Goal: Transaction & Acquisition: Purchase product/service

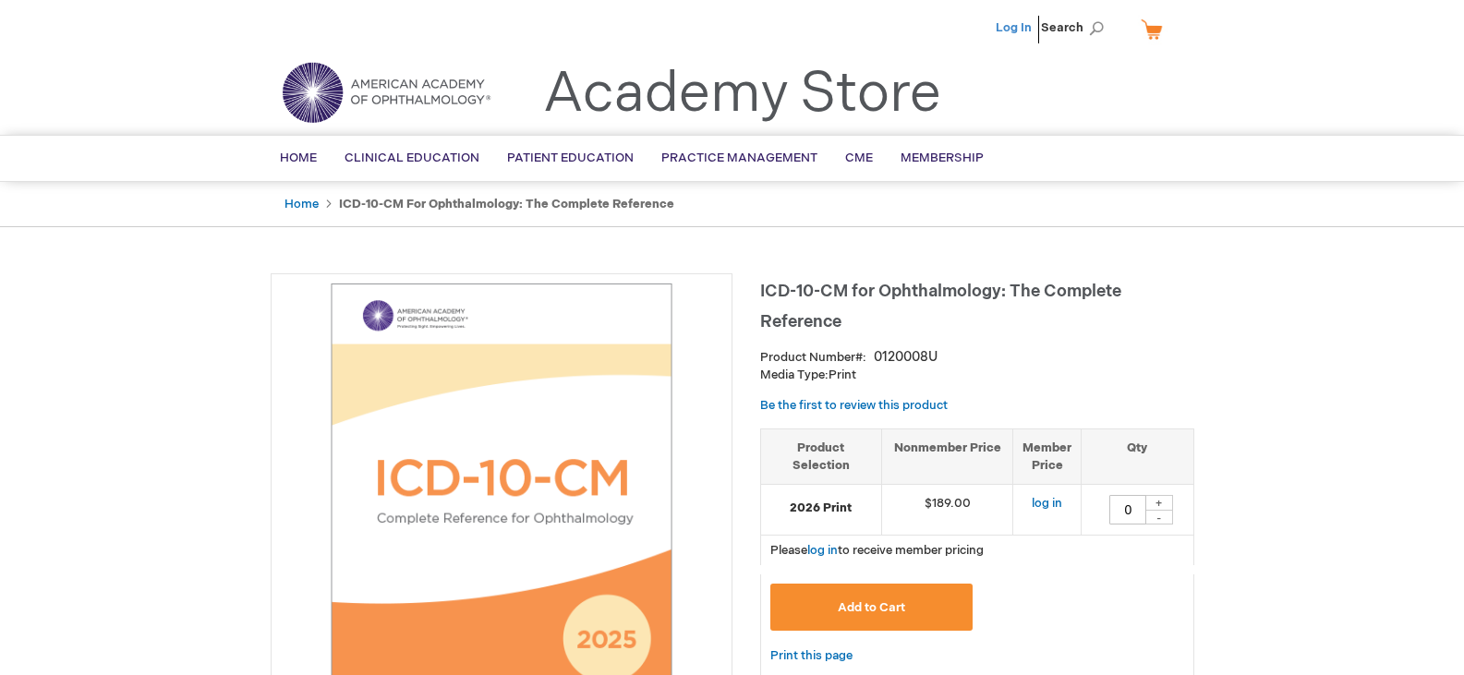
click at [1018, 31] on link "Log In" at bounding box center [1014, 27] width 36 height 15
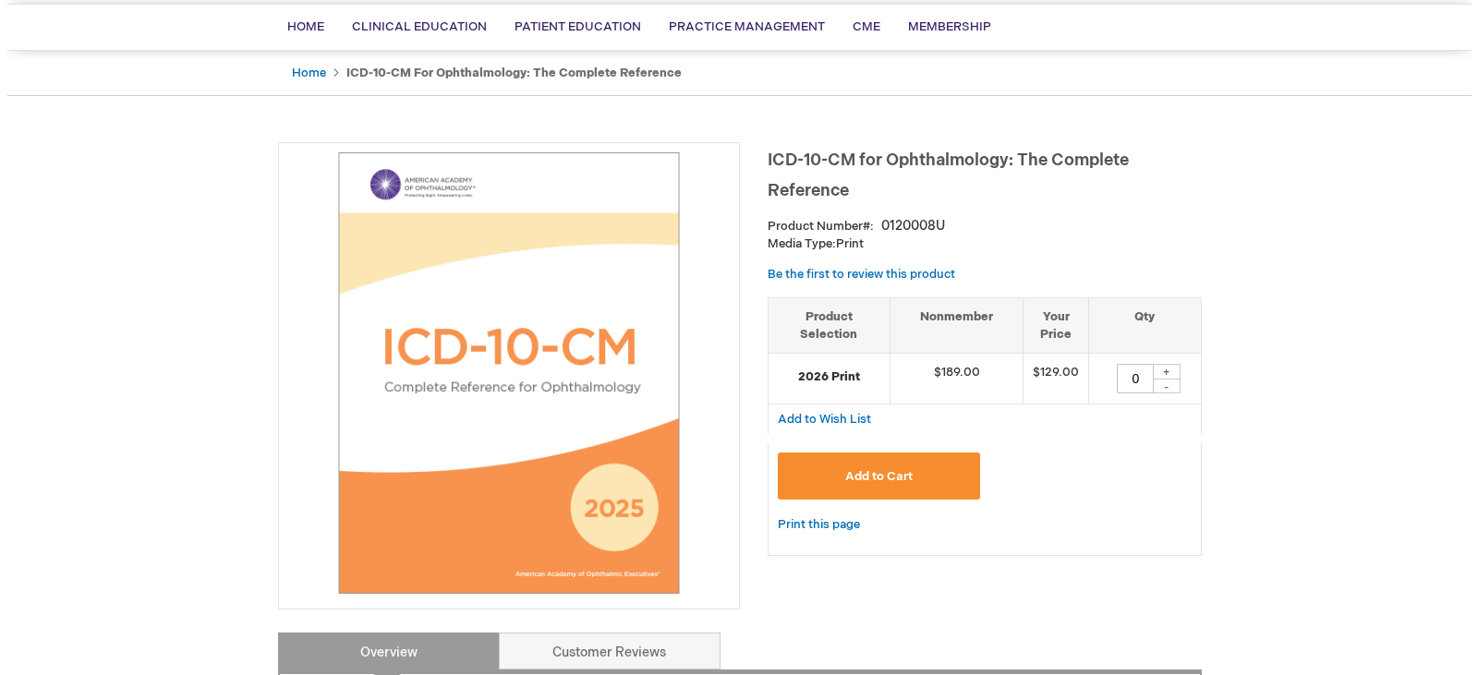
scroll to position [277, 0]
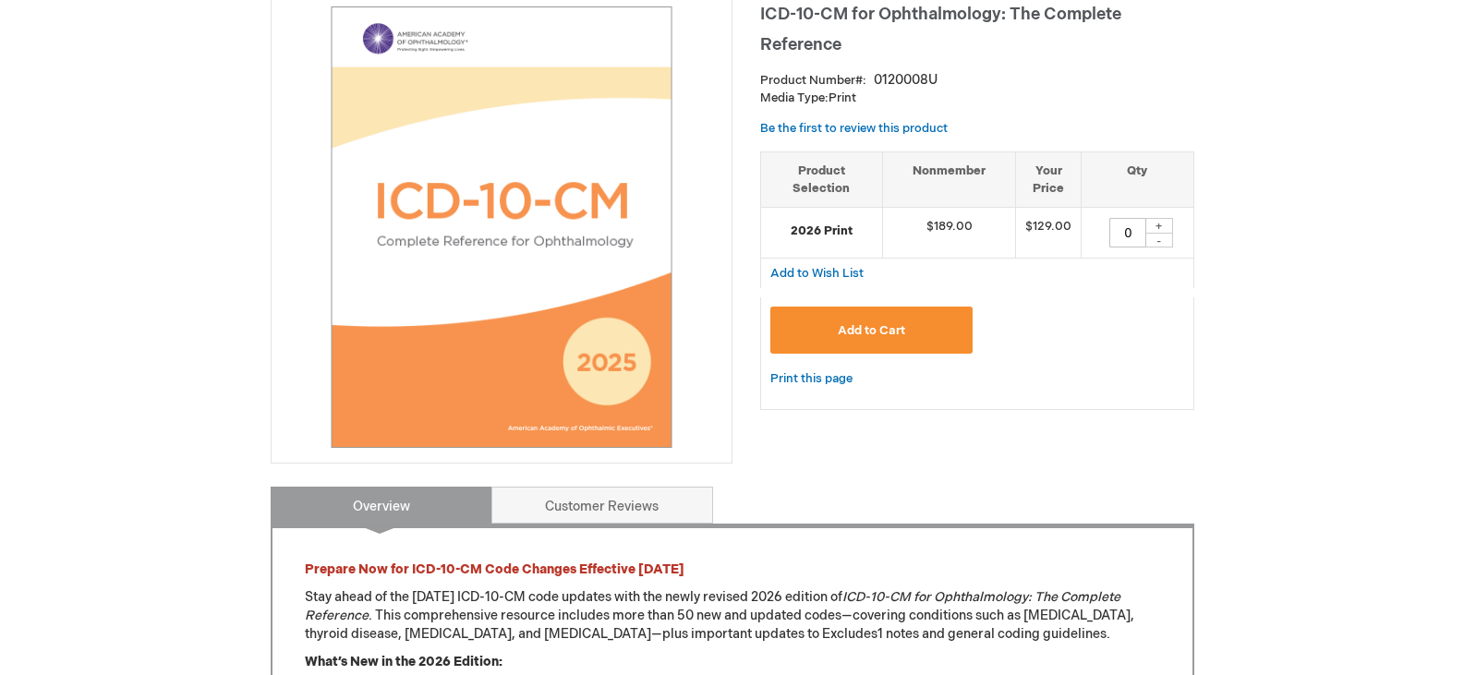
click at [861, 340] on button "Add to Cart" at bounding box center [871, 330] width 203 height 47
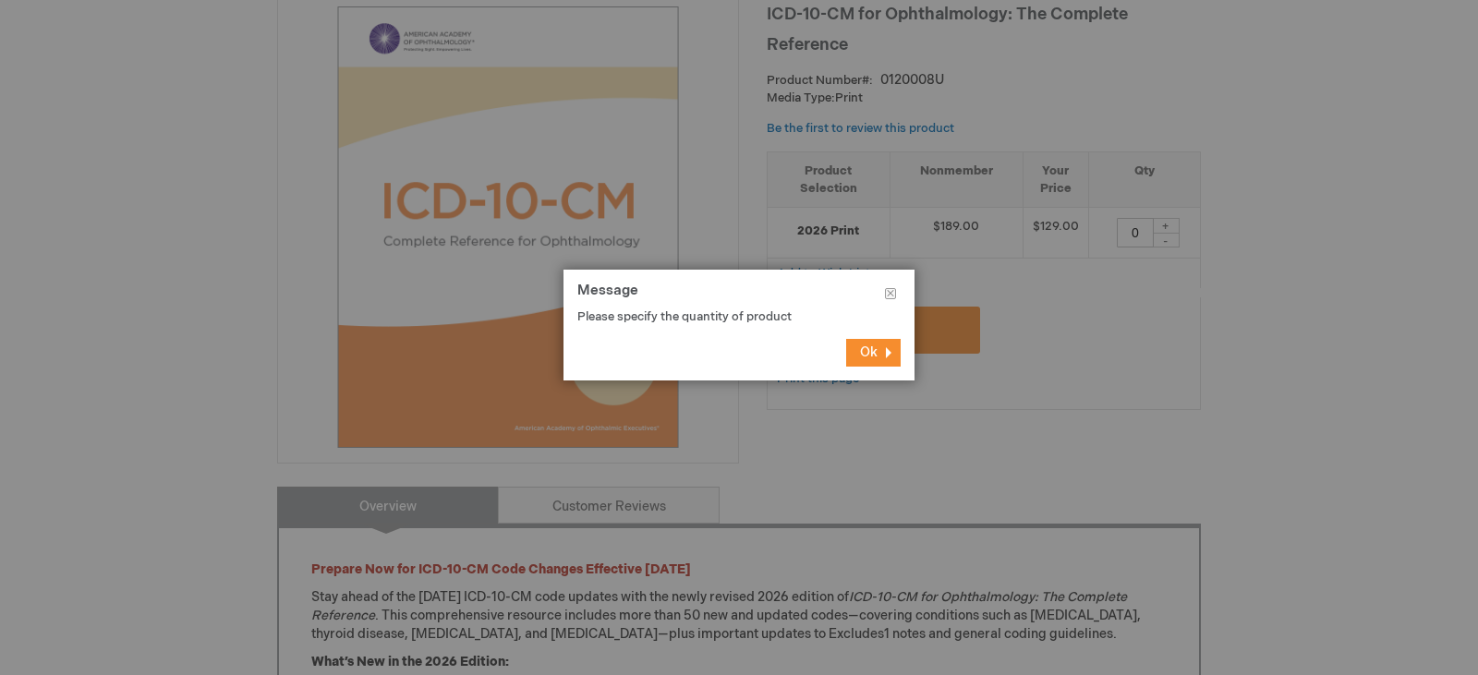
click at [867, 354] on span "Ok" at bounding box center [869, 352] width 18 height 16
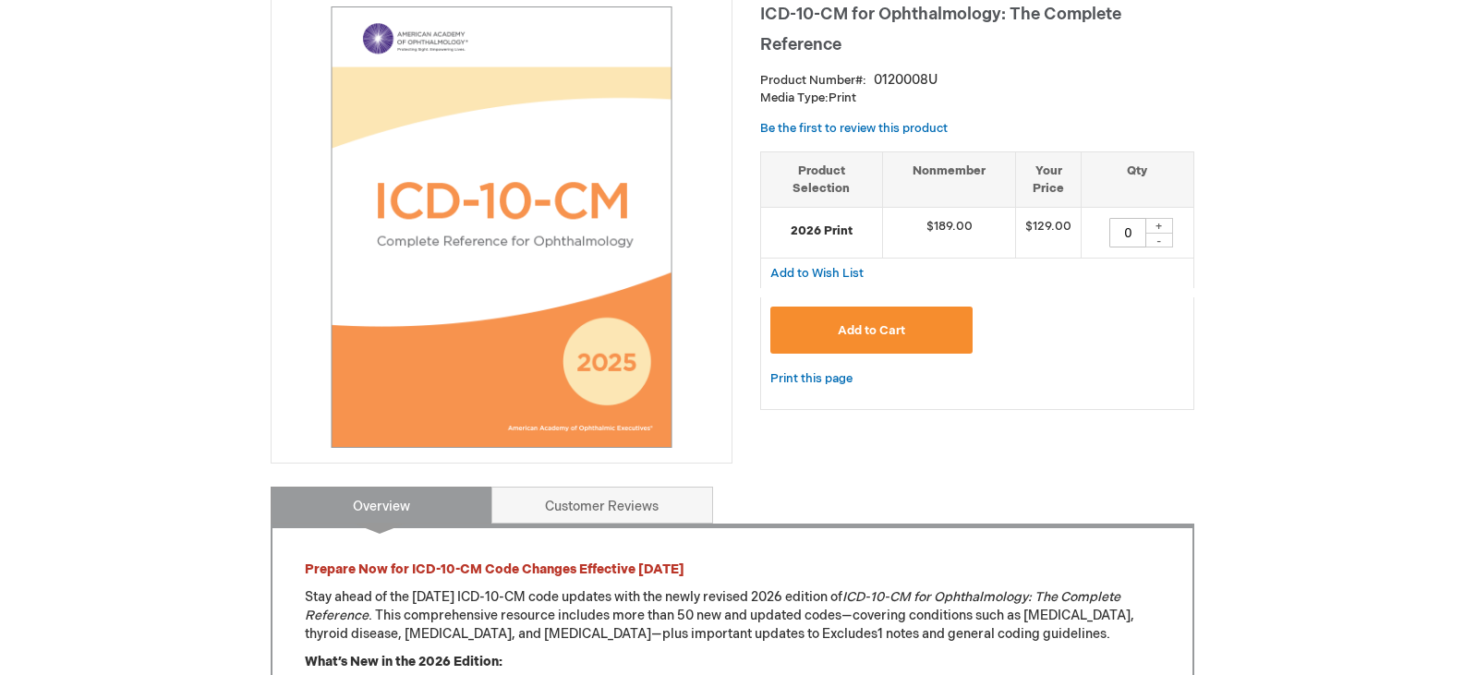
click at [1157, 224] on div "+" at bounding box center [1159, 226] width 28 height 16
type input "1"
click at [919, 323] on button "Add to Cart" at bounding box center [871, 330] width 203 height 47
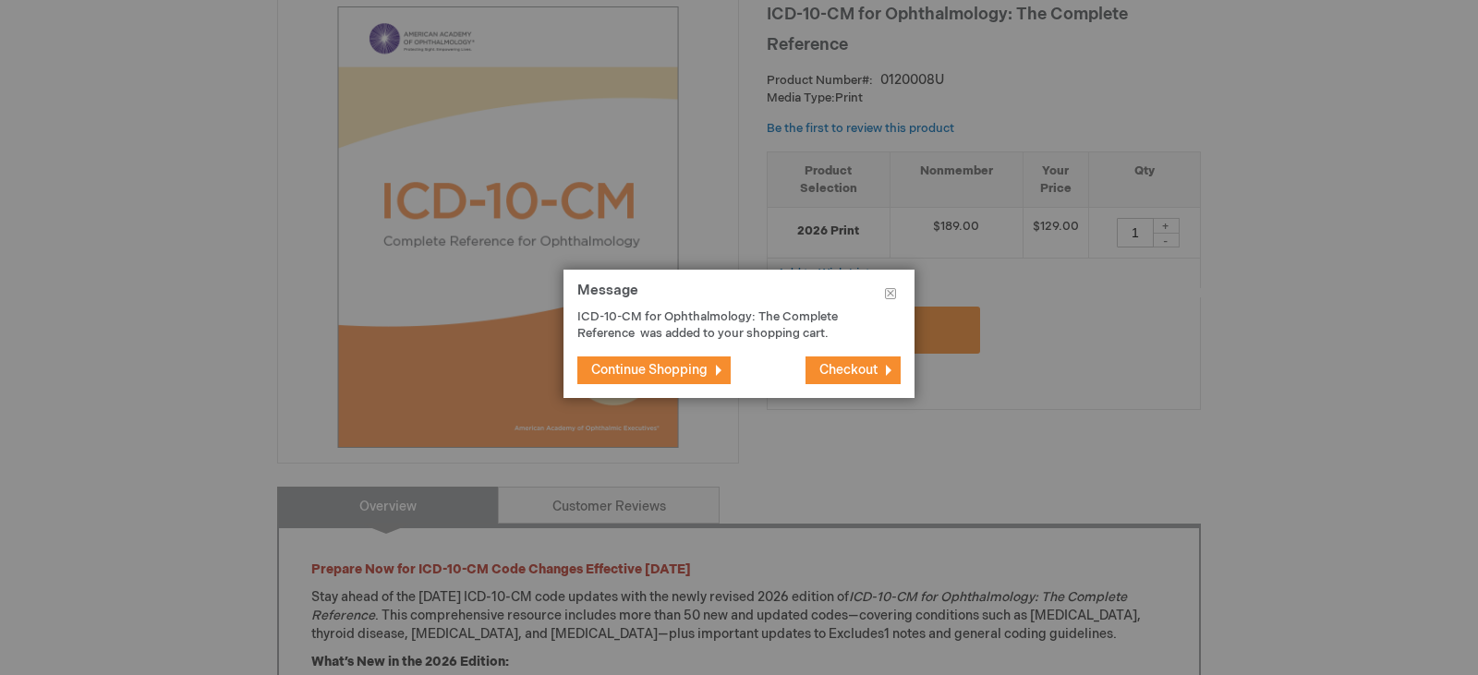
click at [870, 368] on span "Checkout" at bounding box center [848, 370] width 58 height 16
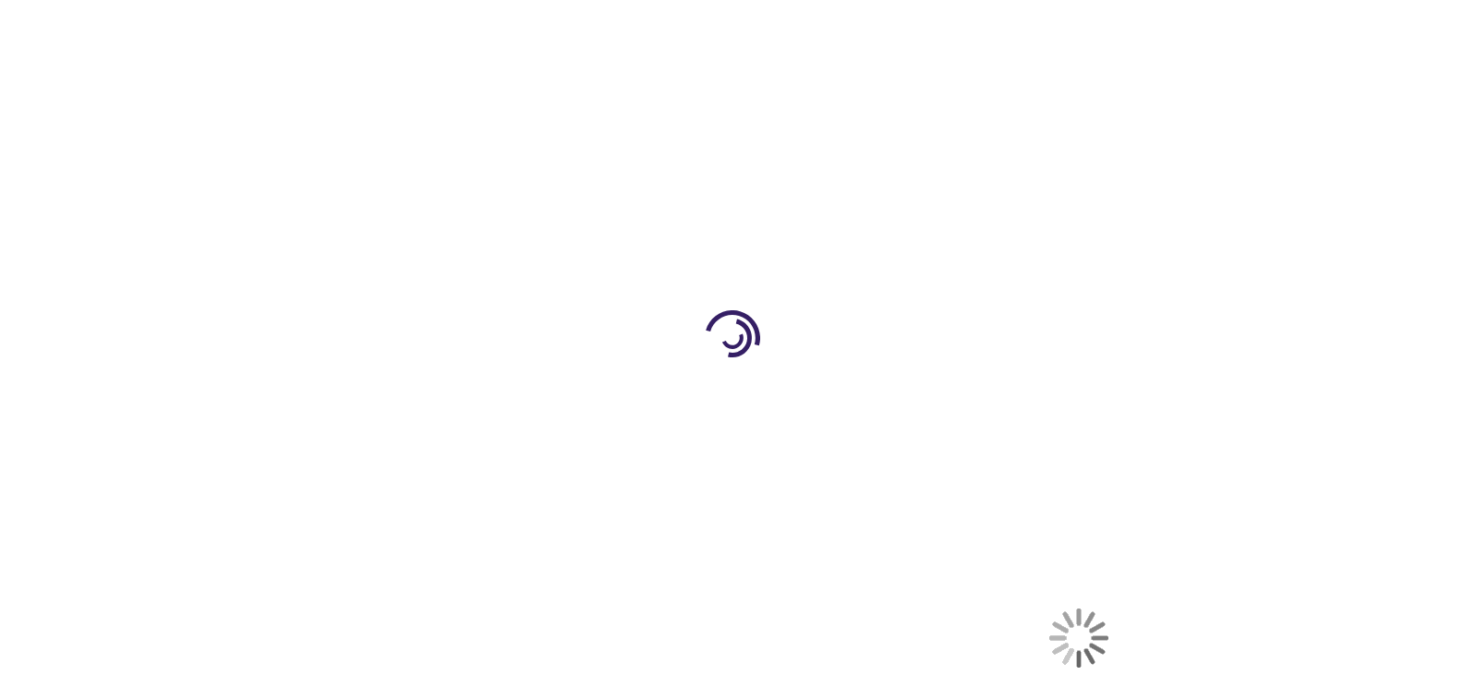
select select "US"
select select "44"
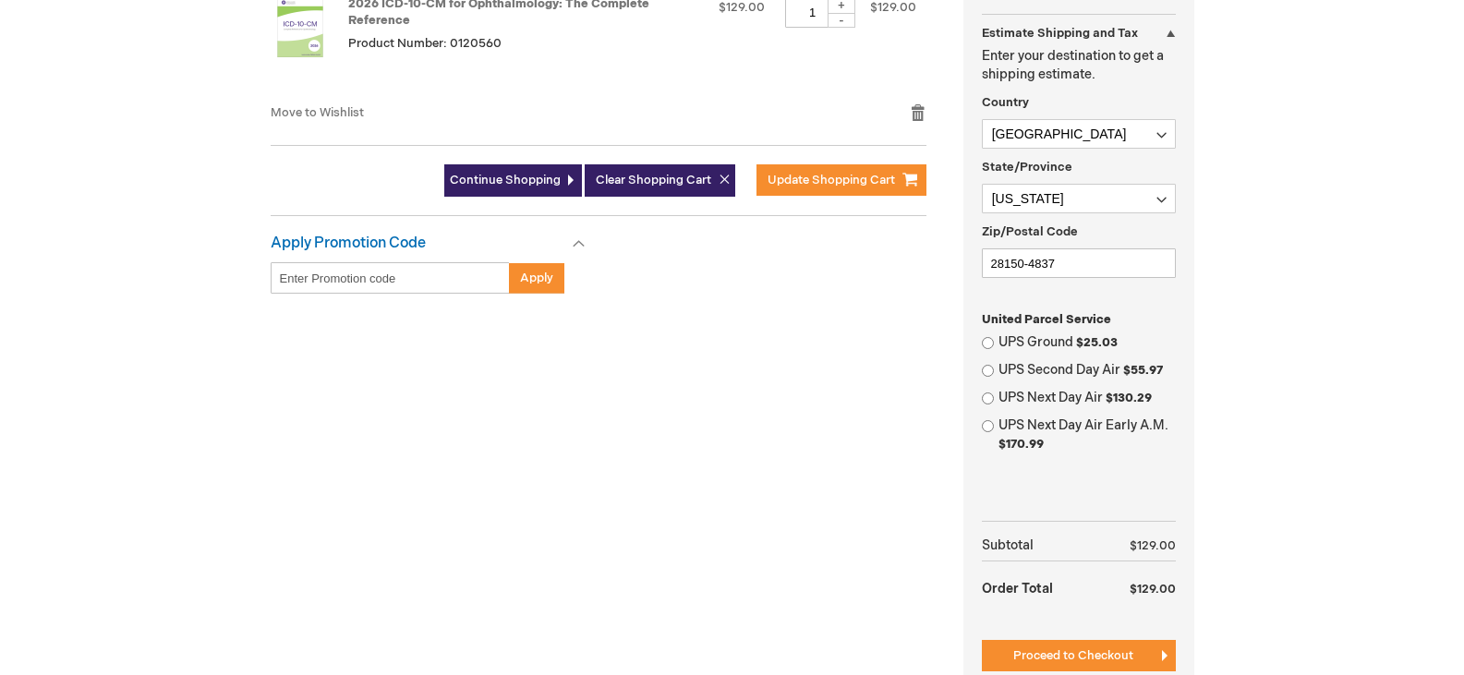
scroll to position [554, 0]
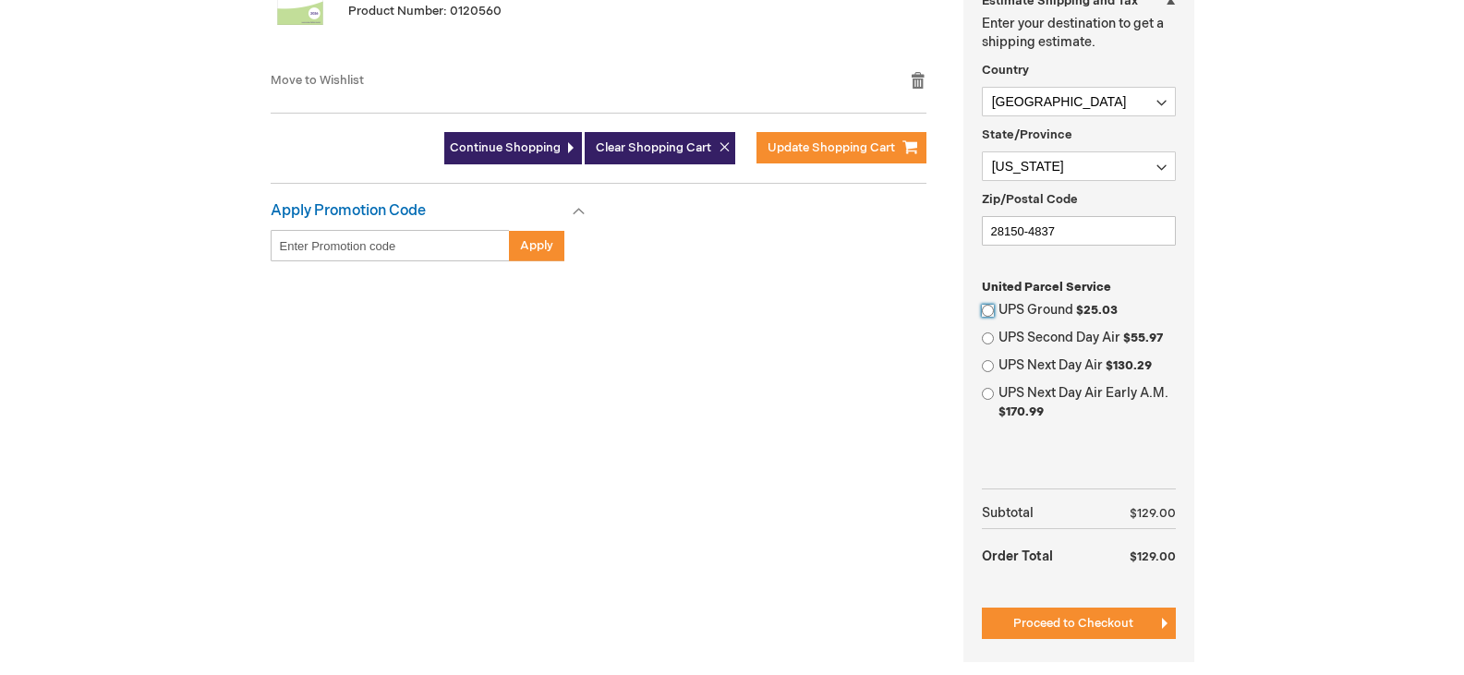
click at [991, 312] on input "UPS Ground $25.03" at bounding box center [988, 311] width 12 height 12
radio input "true"
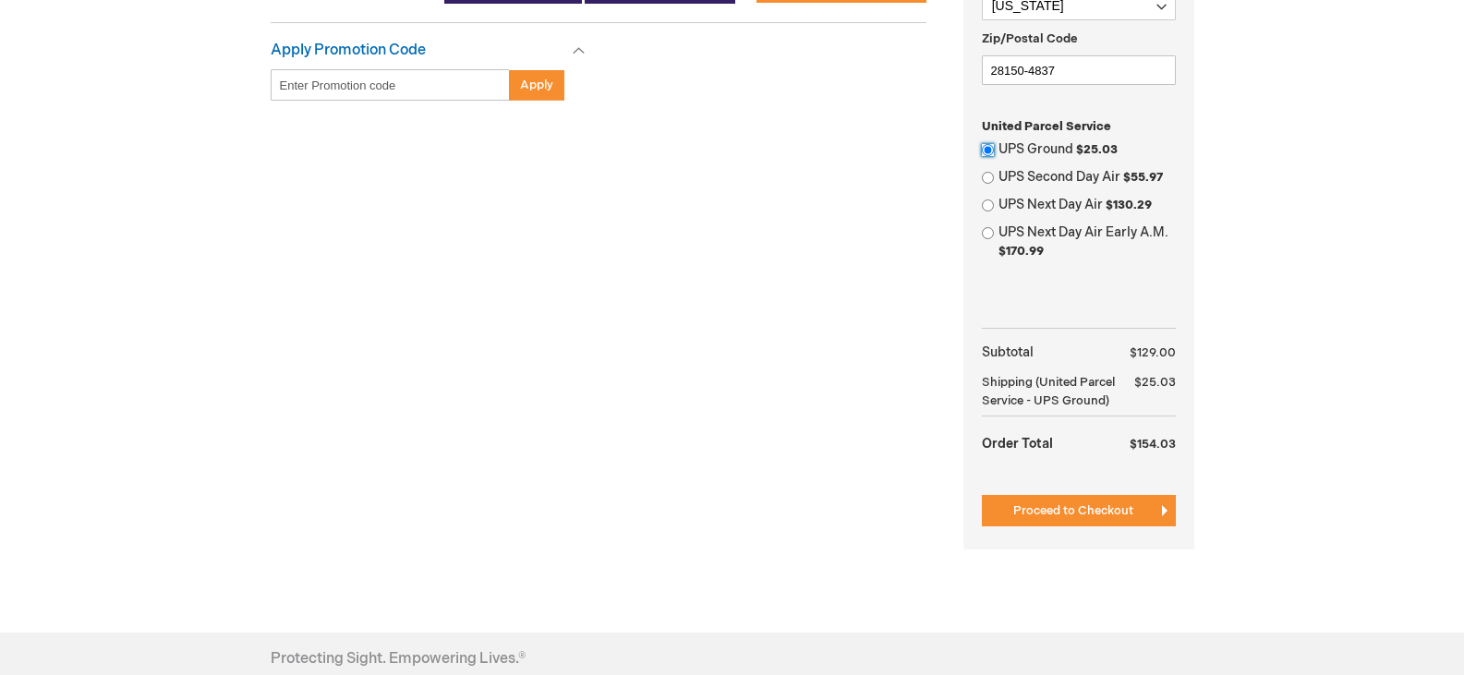
scroll to position [831, 0]
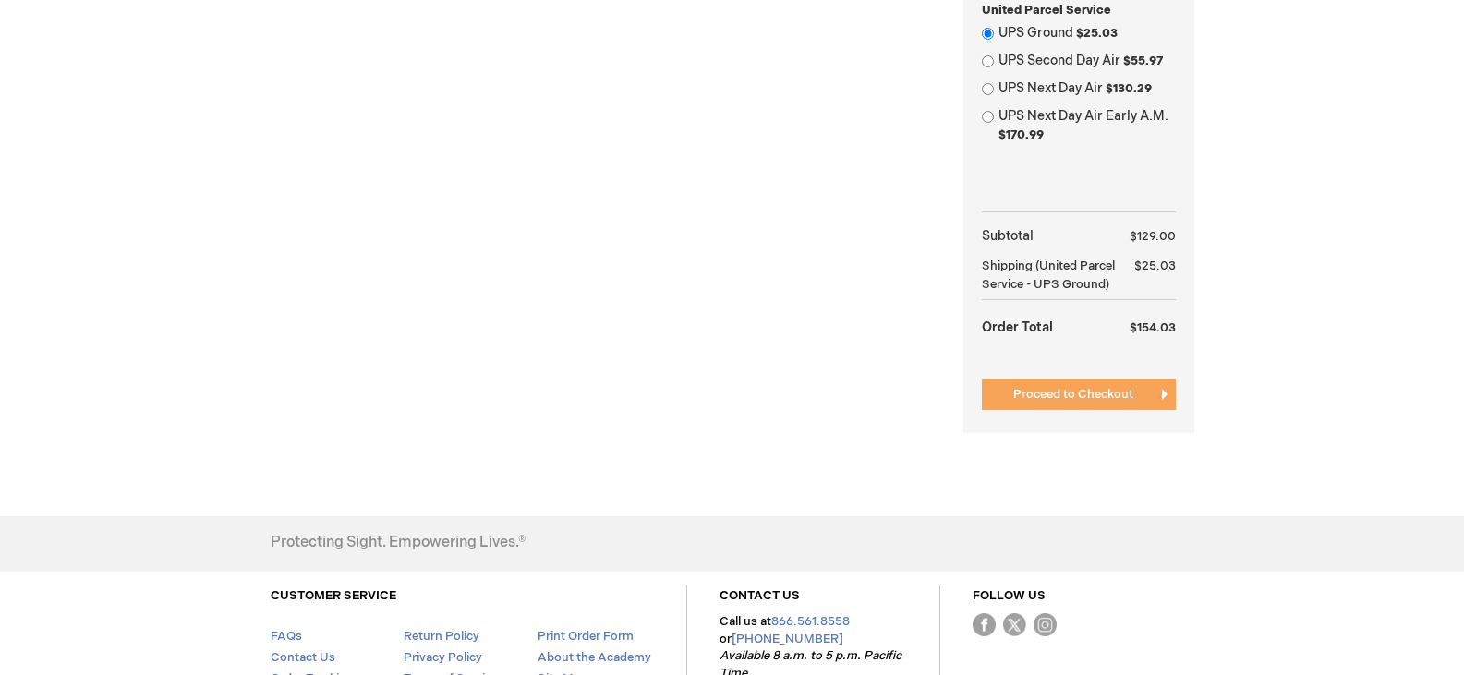
click at [1120, 398] on span "Proceed to Checkout" at bounding box center [1073, 394] width 120 height 15
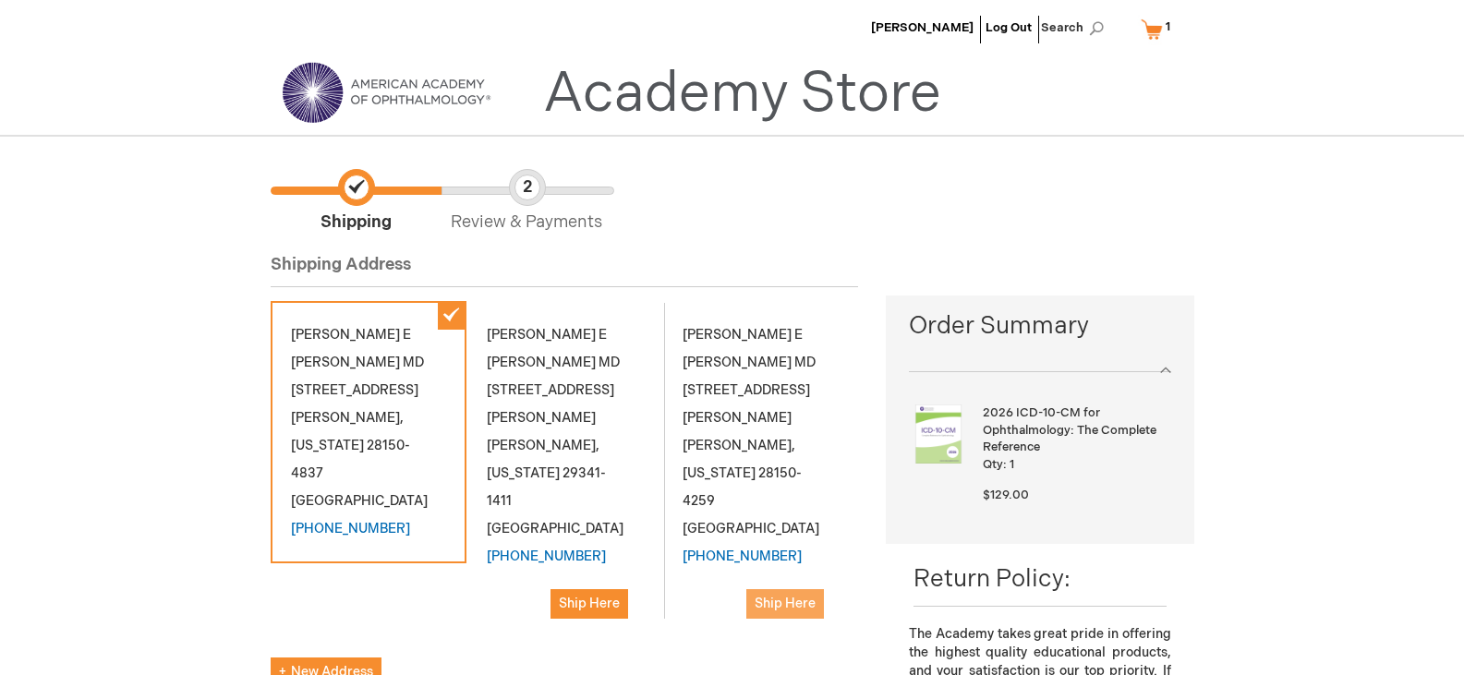
click at [785, 596] on span "Ship Here" at bounding box center [785, 604] width 61 height 16
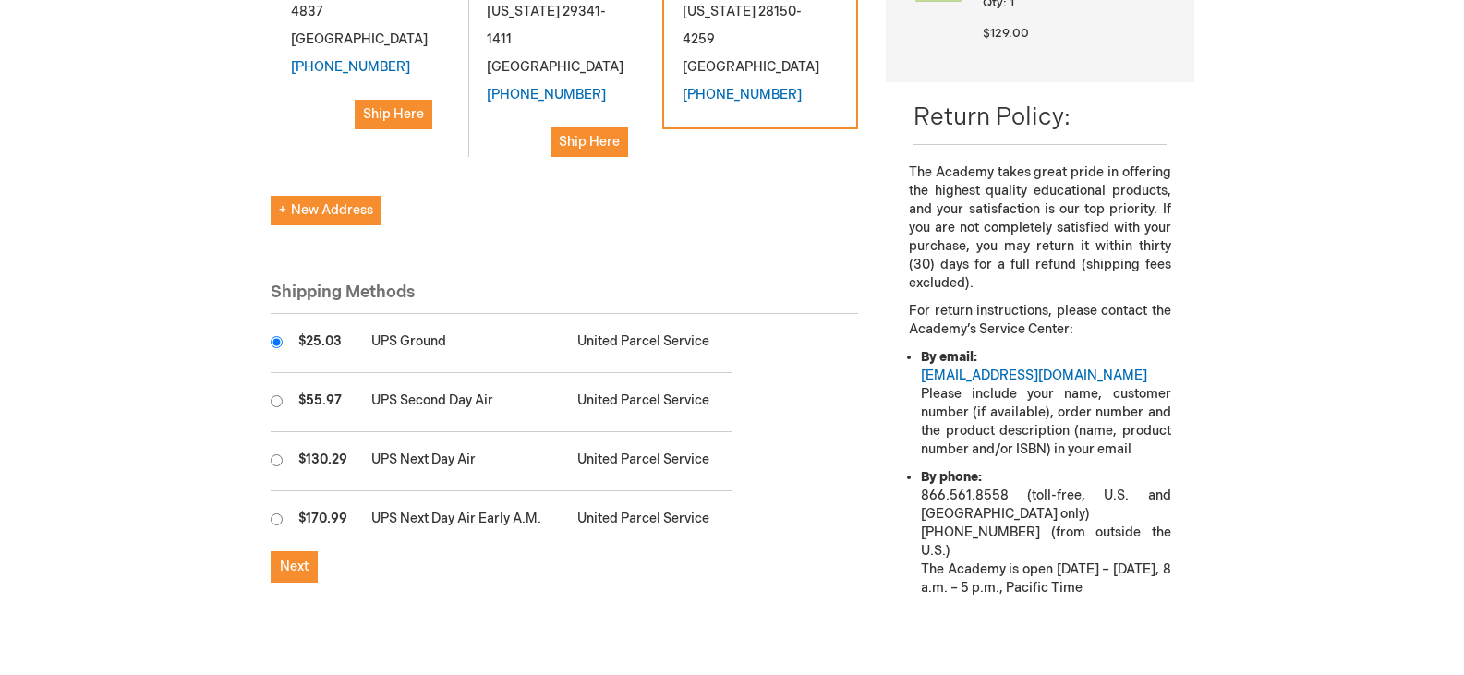
scroll to position [554, 0]
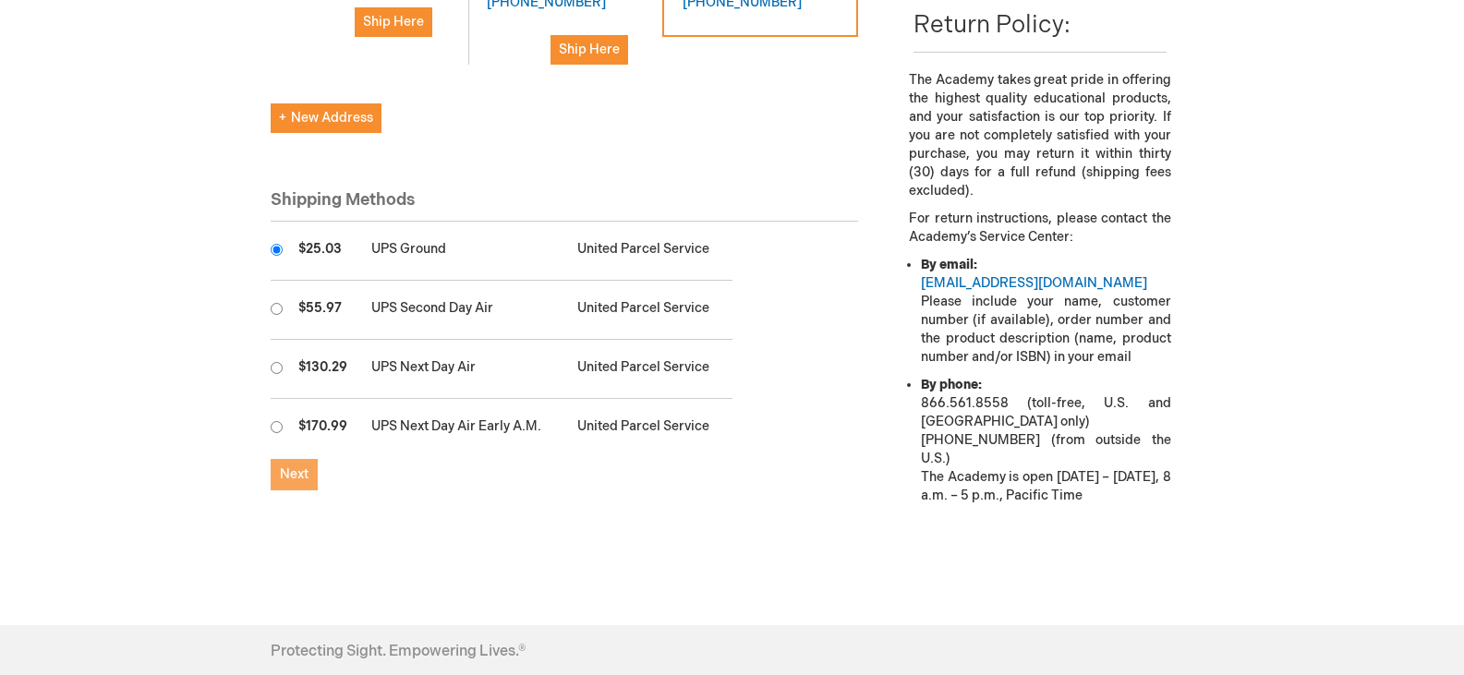
click at [290, 466] on span "Next" at bounding box center [294, 474] width 29 height 16
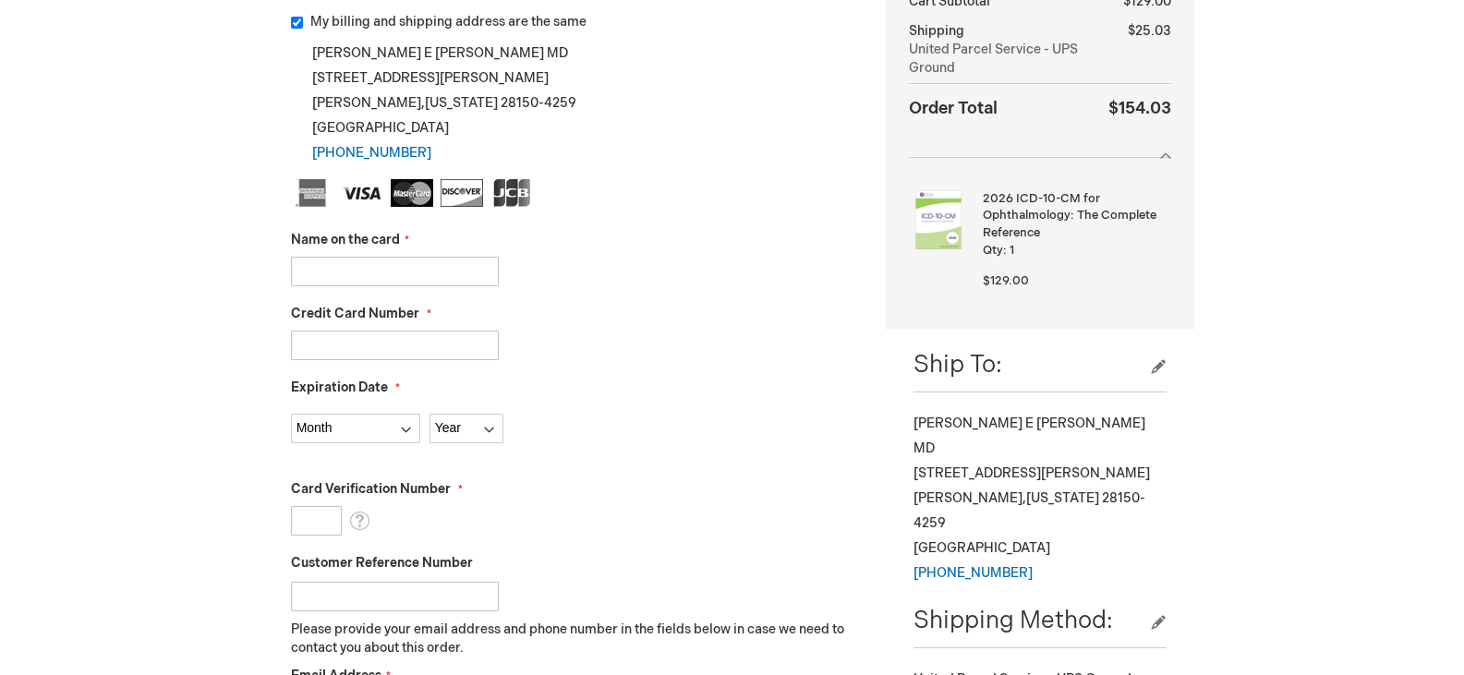
scroll to position [369, 0]
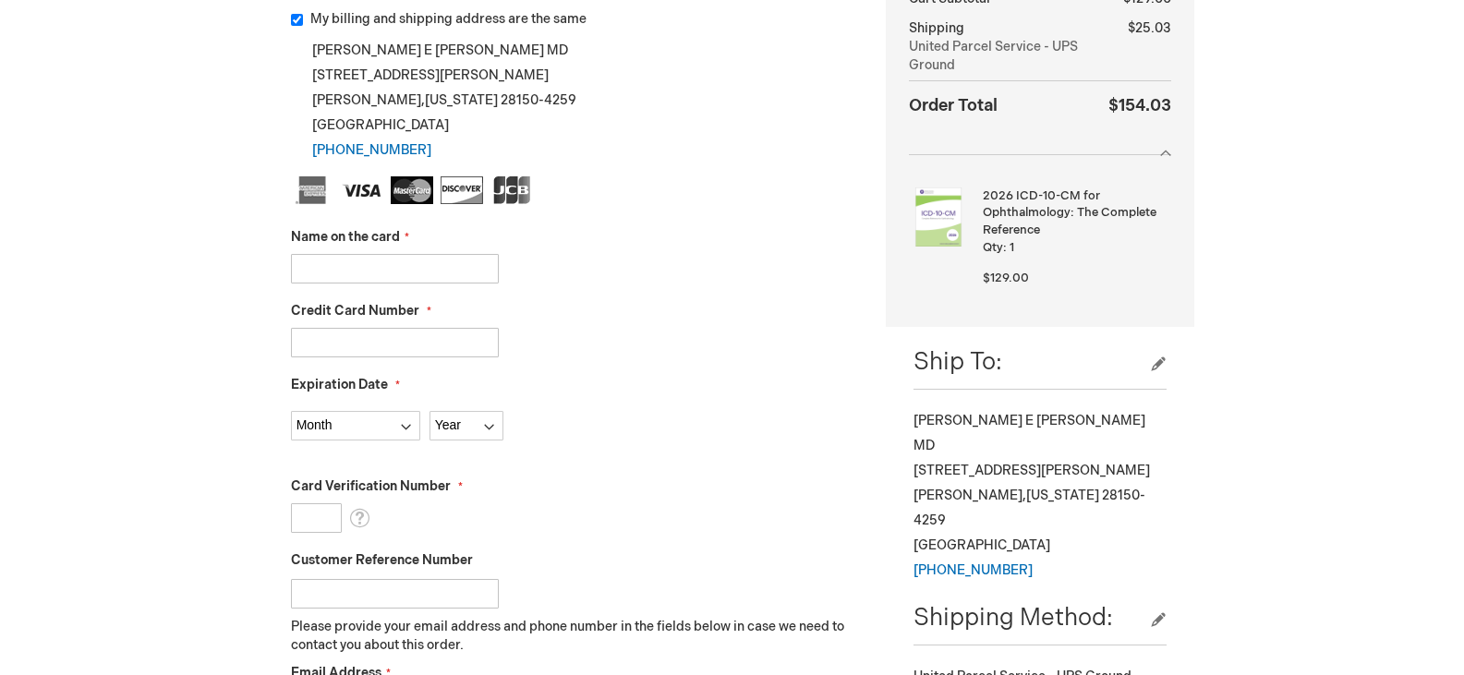
click at [328, 268] on input "Name on the card" at bounding box center [395, 269] width 208 height 30
type input "Nancy E Cline"
click at [322, 344] on input "Credit Card Number" at bounding box center [395, 343] width 208 height 30
type input "4154178168130755"
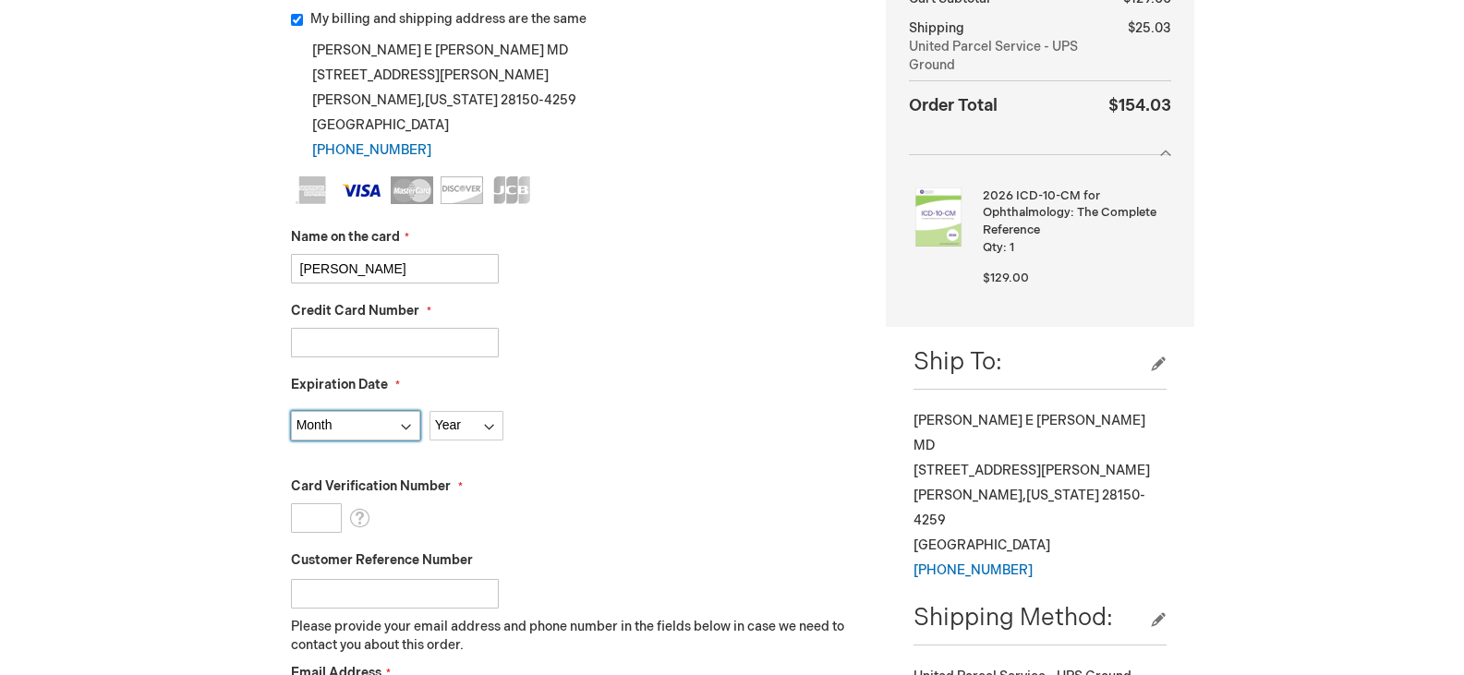
click at [407, 429] on select "Month 01 - January 02 - February 03 - March 04 - April 05 - May 06 - June 07 - …" at bounding box center [355, 426] width 129 height 30
select select "5"
click at [291, 411] on select "Month 01 - January 02 - February 03 - March 04 - April 05 - May 06 - June 07 - …" at bounding box center [355, 426] width 129 height 30
click at [493, 424] on select "Year 2025 2026 2027 2028 2029 2030 2031 2032 2033 2034 2035" at bounding box center [466, 426] width 74 height 30
select select "2028"
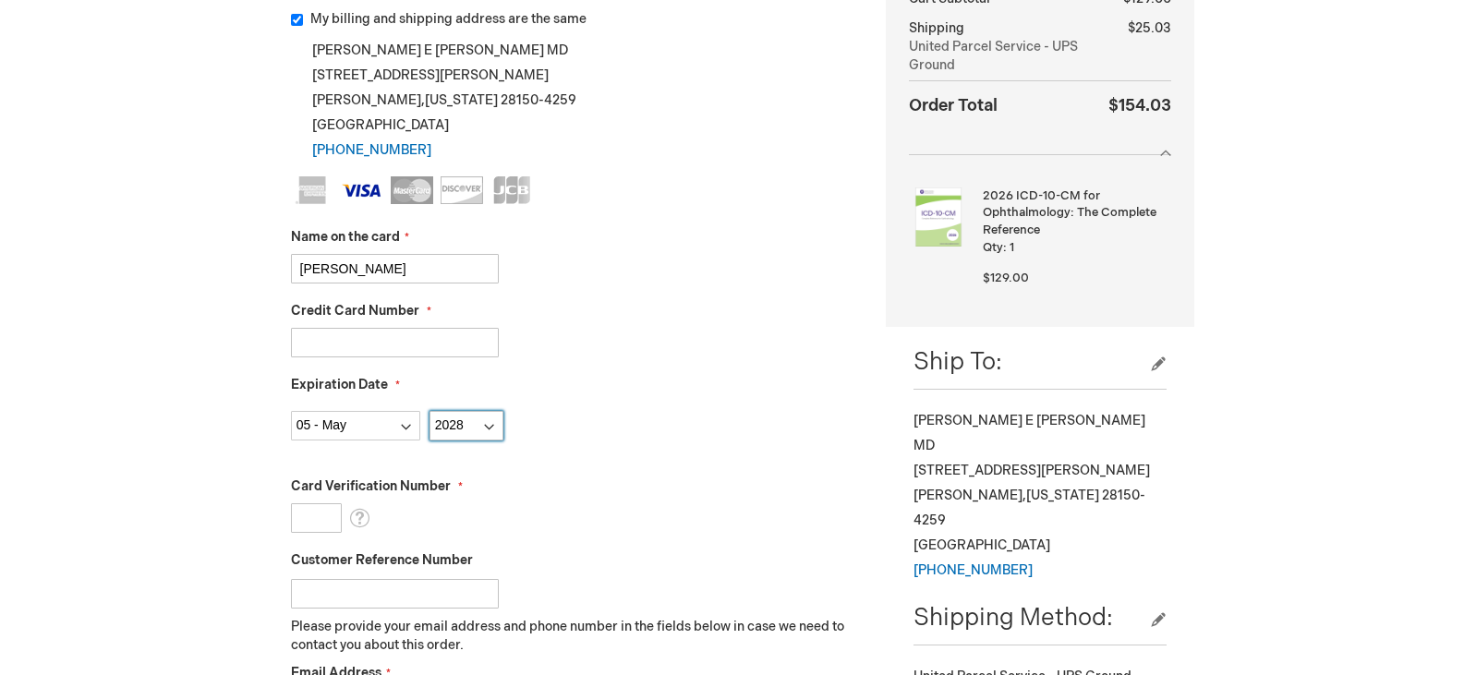
click at [429, 411] on select "Year 2025 2026 2027 2028 2029 2030 2031 2032 2033 2034 2035" at bounding box center [466, 426] width 74 height 30
click at [815, 363] on fieldset "Name on the card Nancy E Cline Credit Card Number 4154178168130755 Expiration D…" at bounding box center [575, 503] width 568 height 654
click at [330, 516] on input "Card Verification Number" at bounding box center [316, 518] width 51 height 30
type input "950"
click at [661, 464] on fieldset "Name on the card Nancy E Cline Credit Card Number 4154178168130755 Expiration D…" at bounding box center [575, 503] width 568 height 654
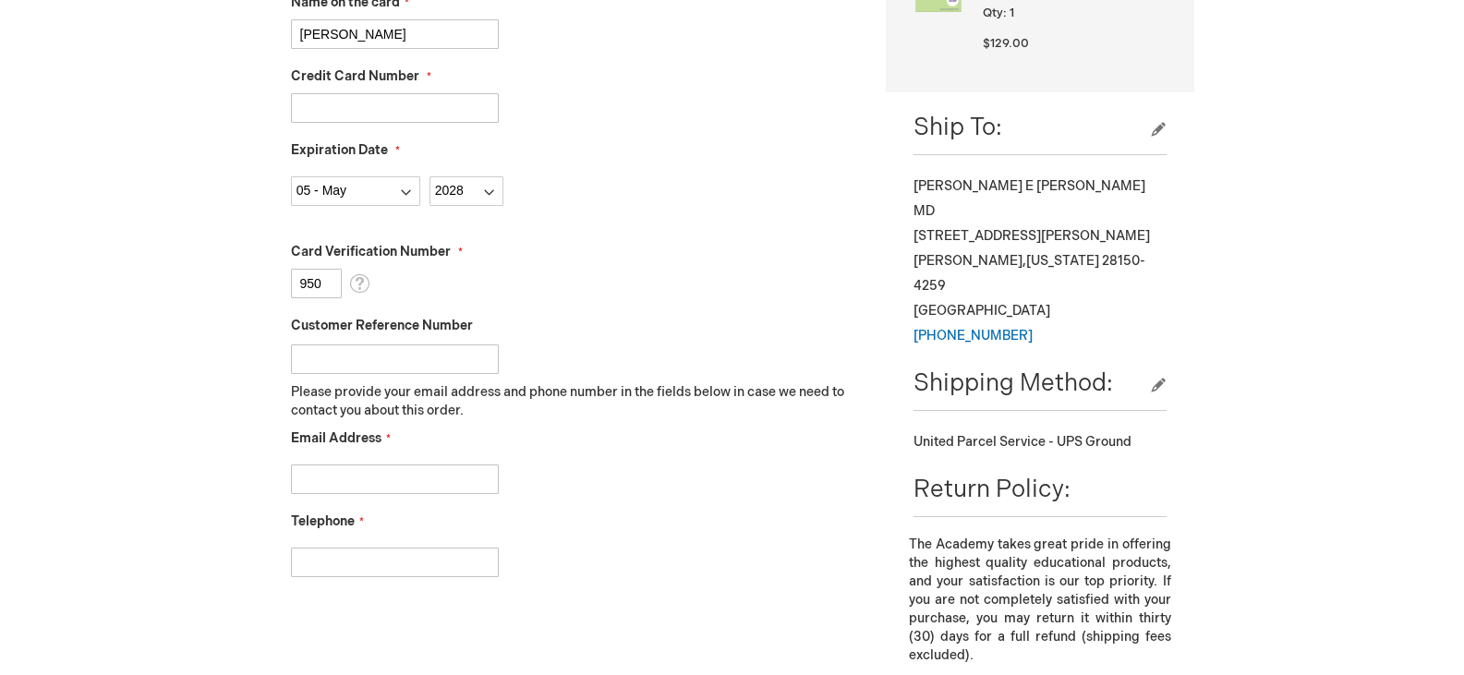
scroll to position [646, 0]
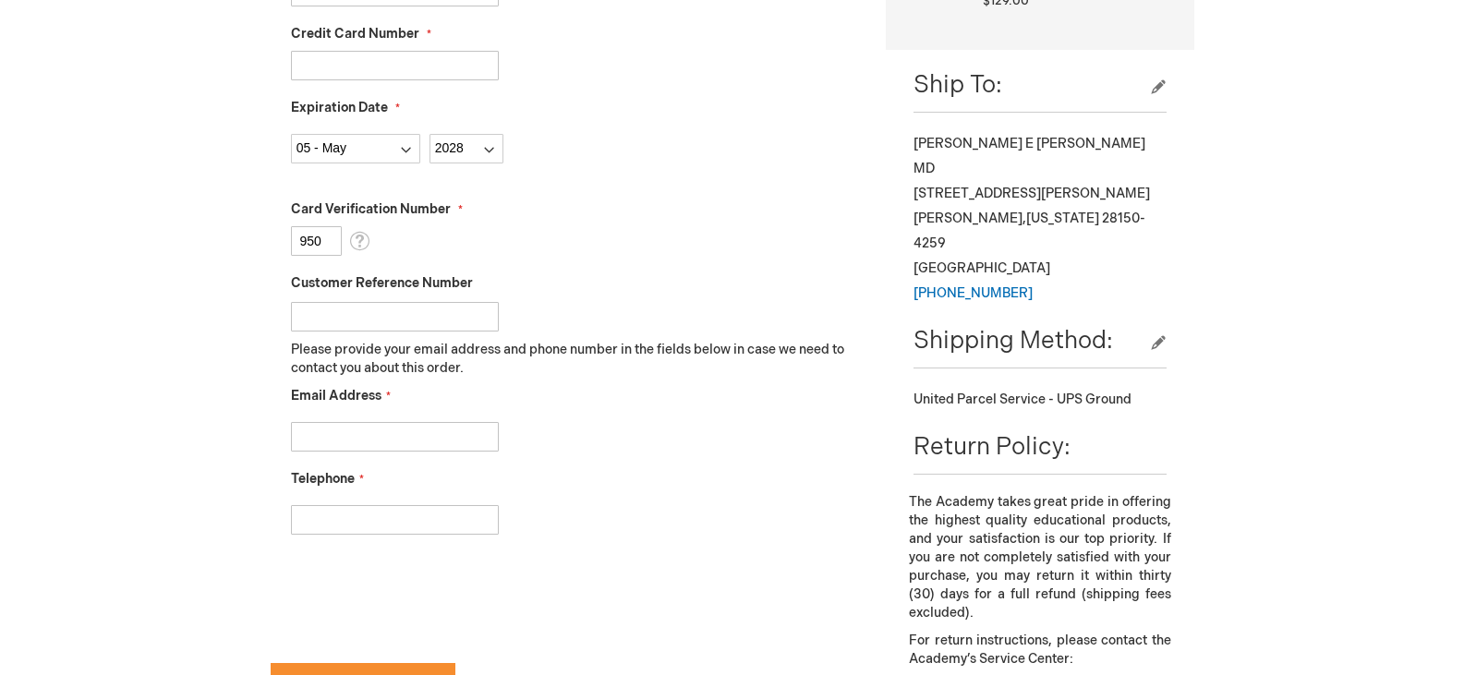
click at [404, 441] on input "Email Address" at bounding box center [395, 437] width 208 height 30
type input "necline@shelbyeyecenters.com"
type input "7044826767"
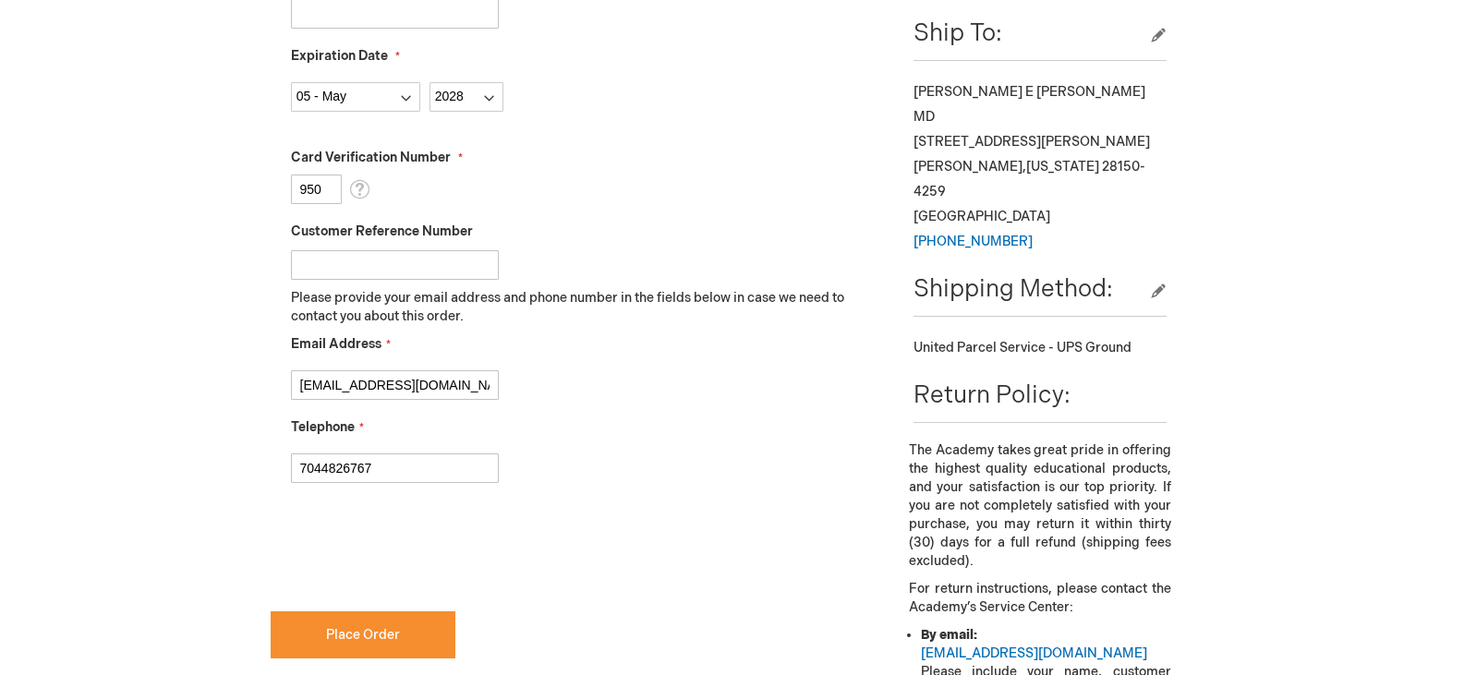
scroll to position [831, 0]
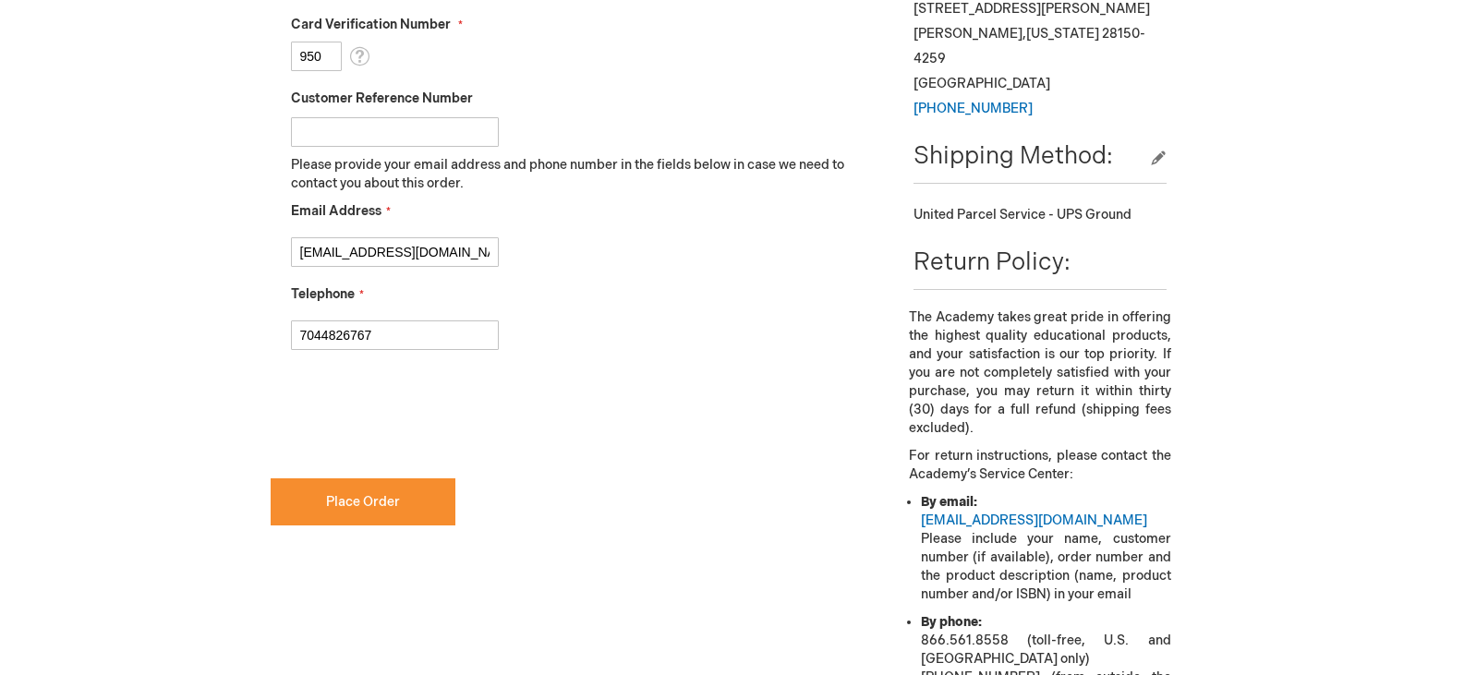
checkbox input "true"
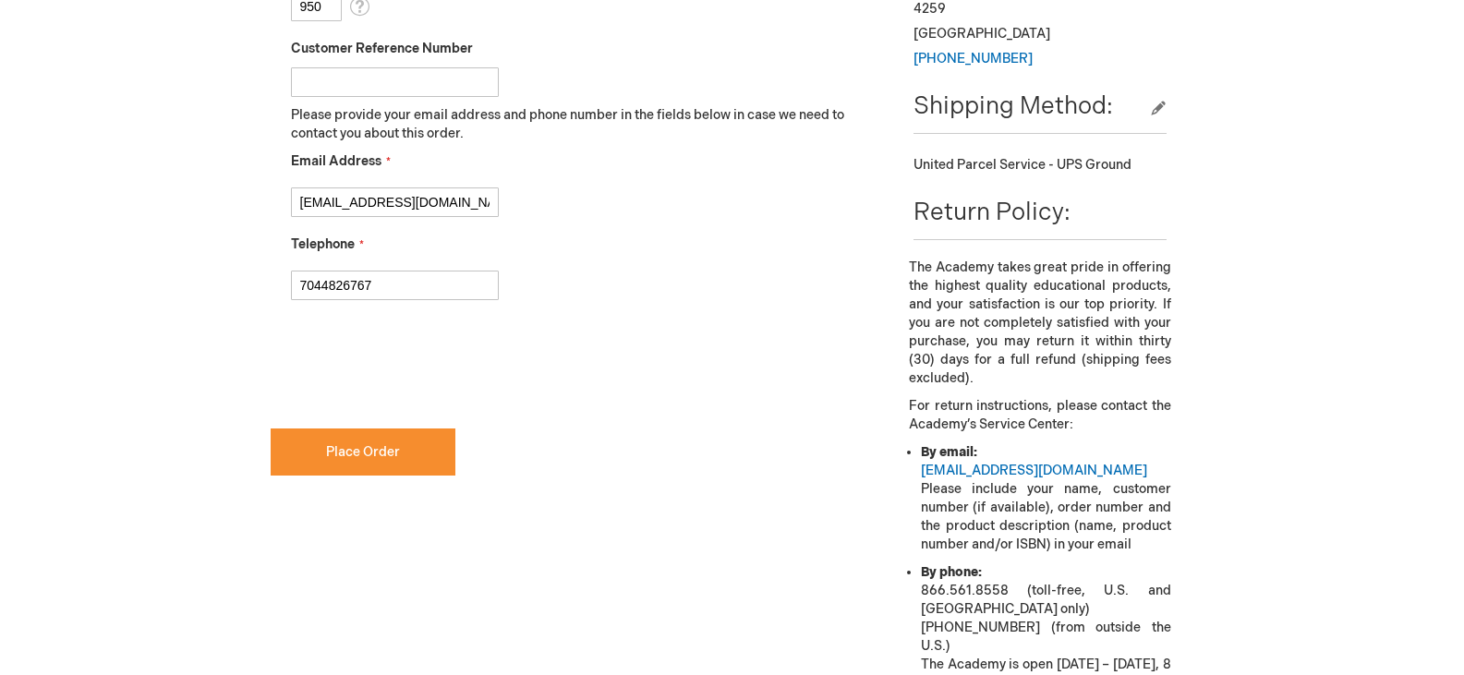
scroll to position [924, 0]
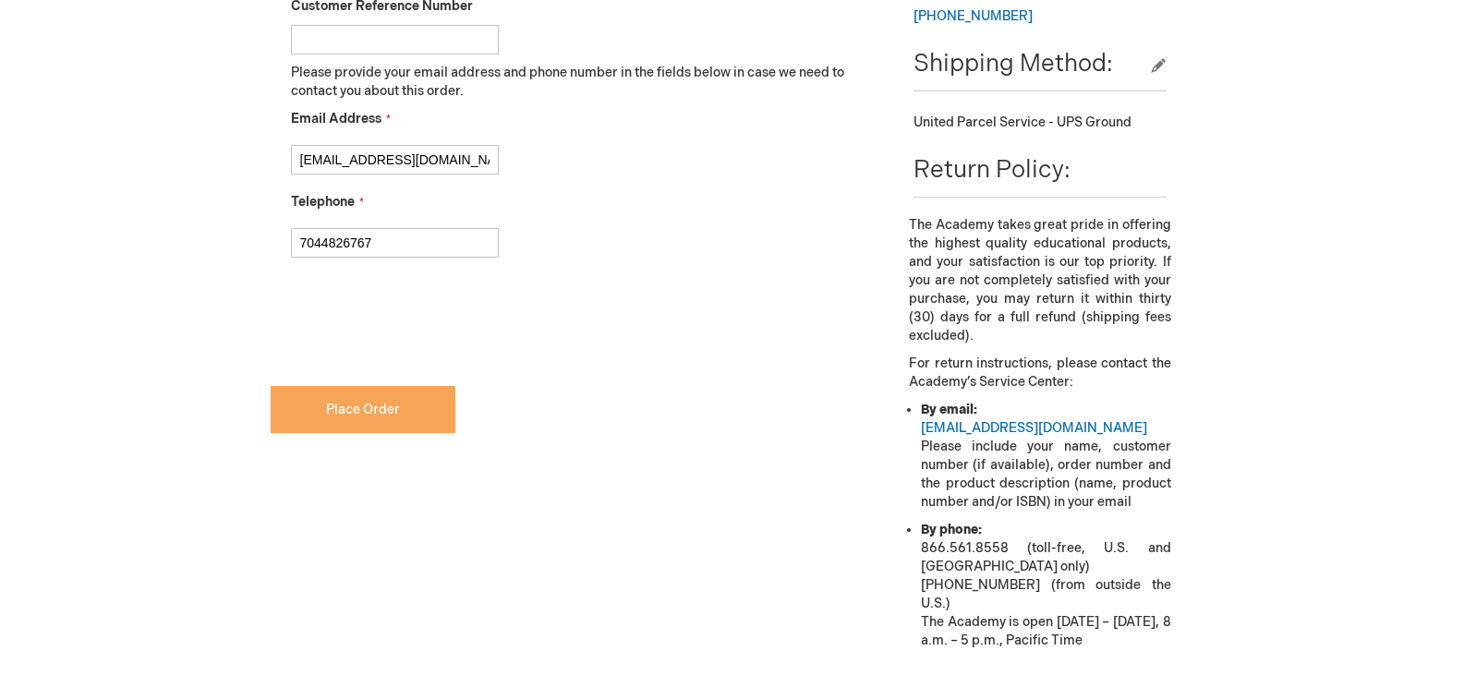
click at [400, 417] on button "Place Order" at bounding box center [363, 409] width 185 height 47
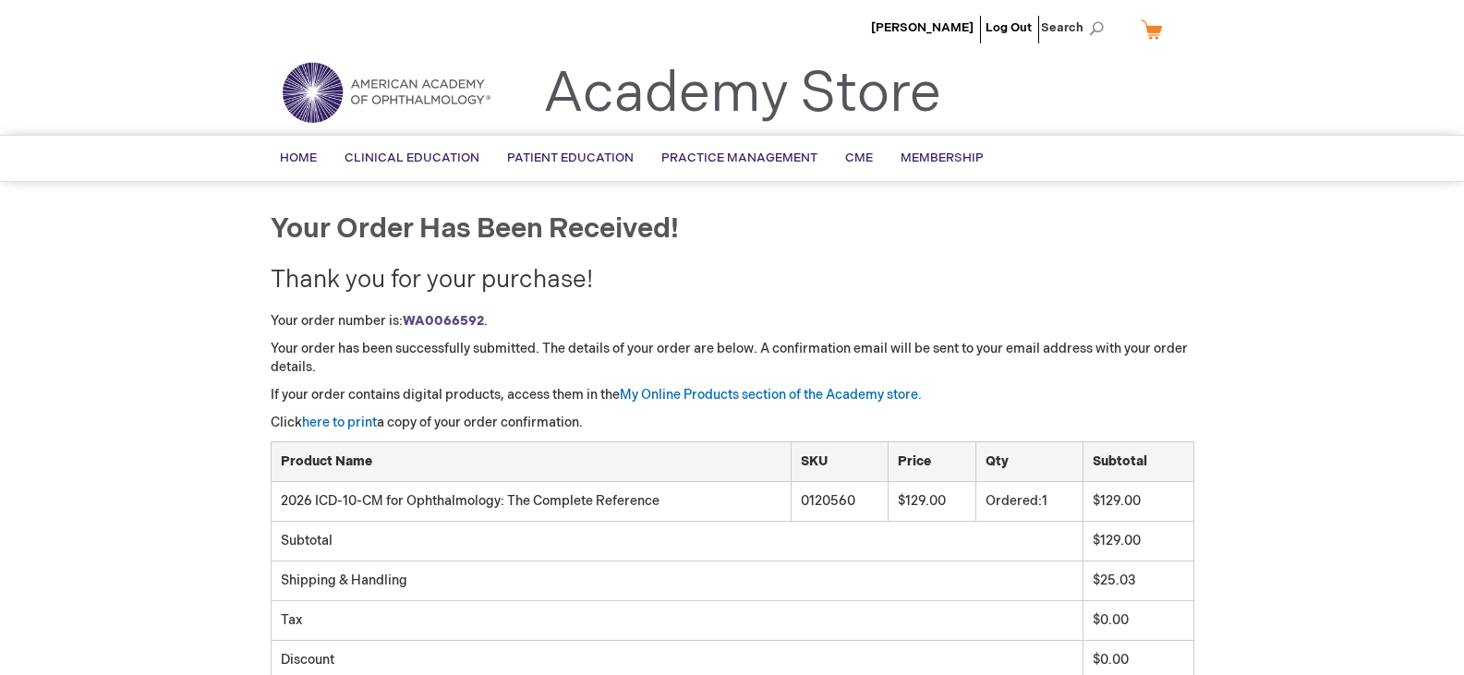
scroll to position [92, 0]
